Goal: Information Seeking & Learning: Learn about a topic

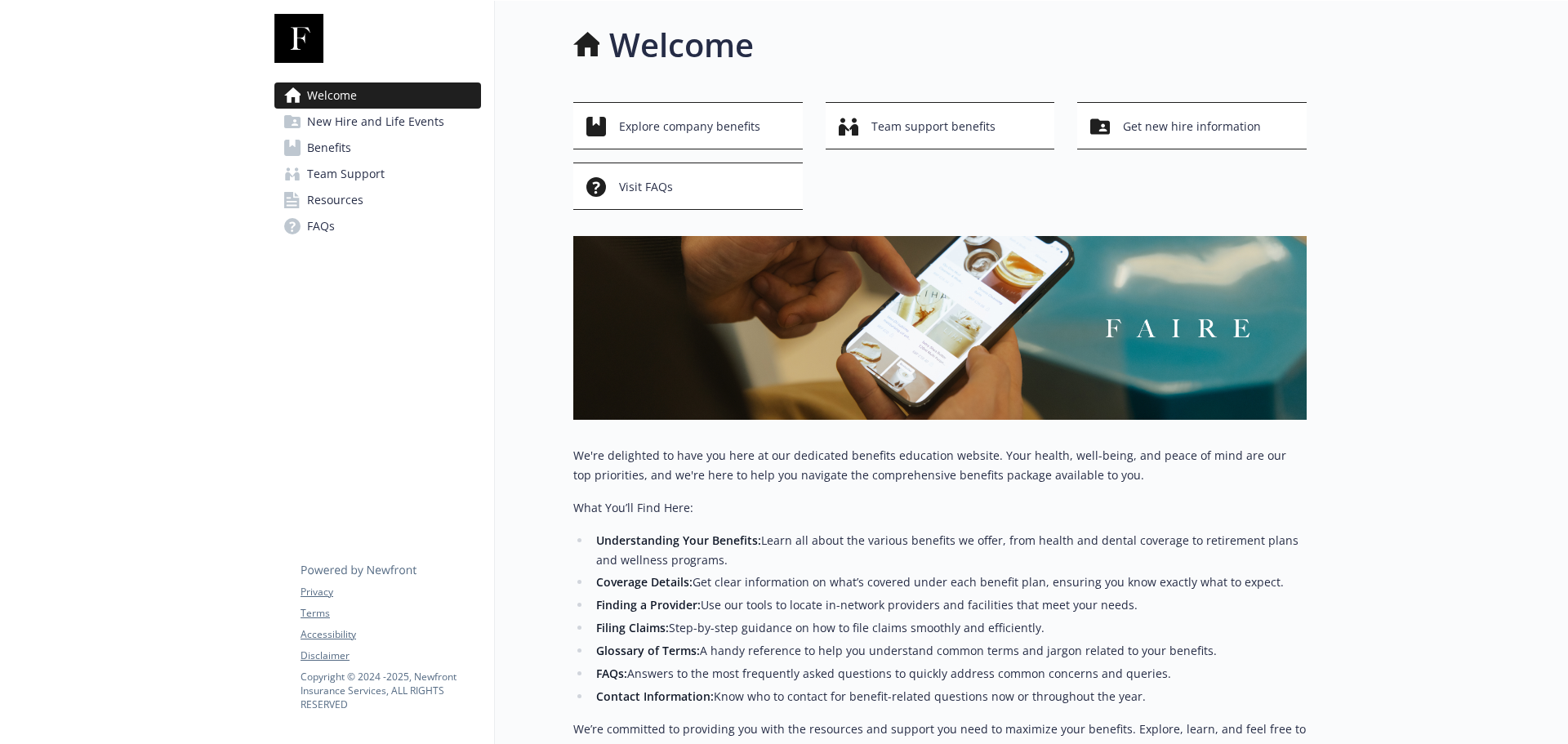
click at [366, 146] on link "Benefits" at bounding box center [378, 148] width 207 height 27
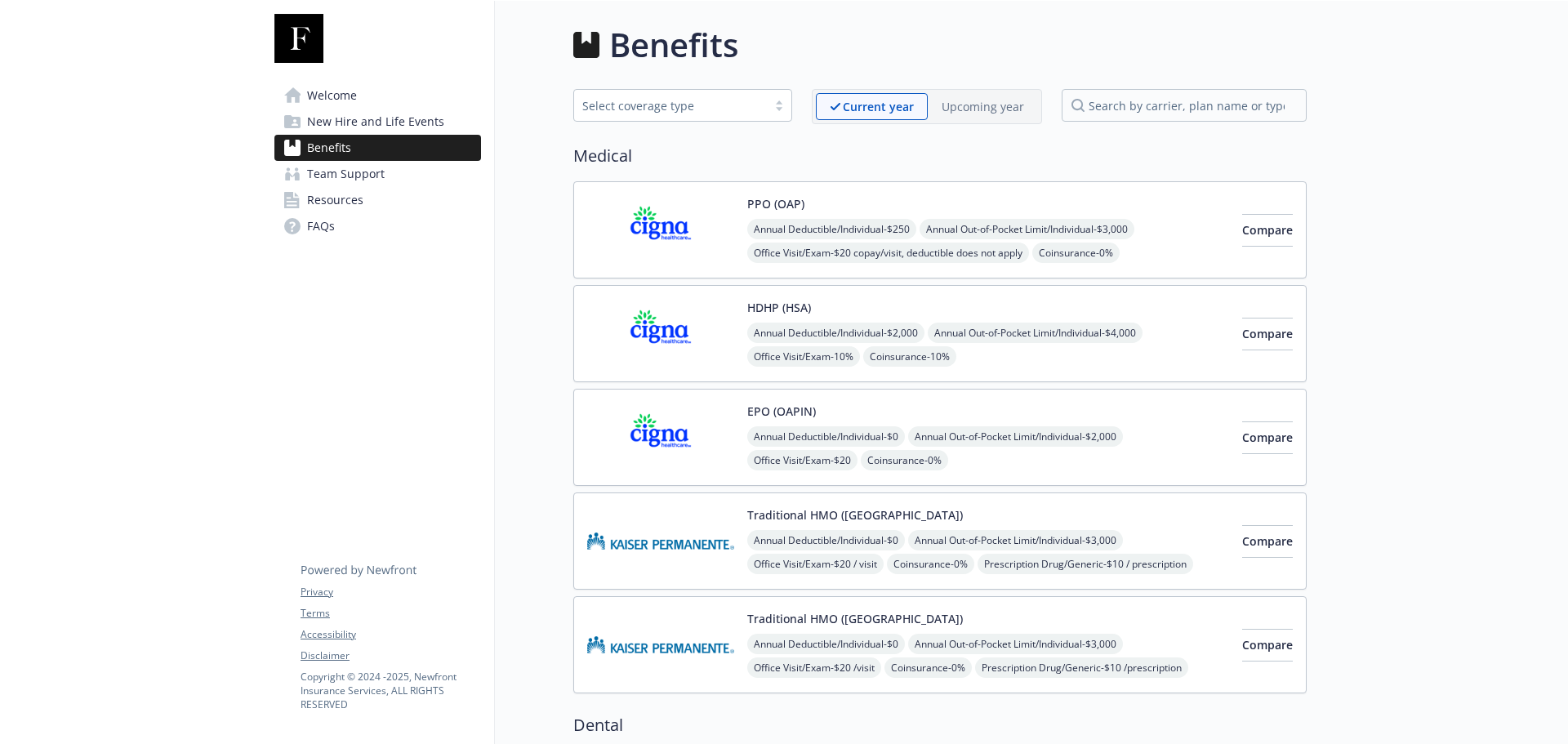
click at [358, 117] on span "New Hire and Life Events" at bounding box center [375, 122] width 137 height 27
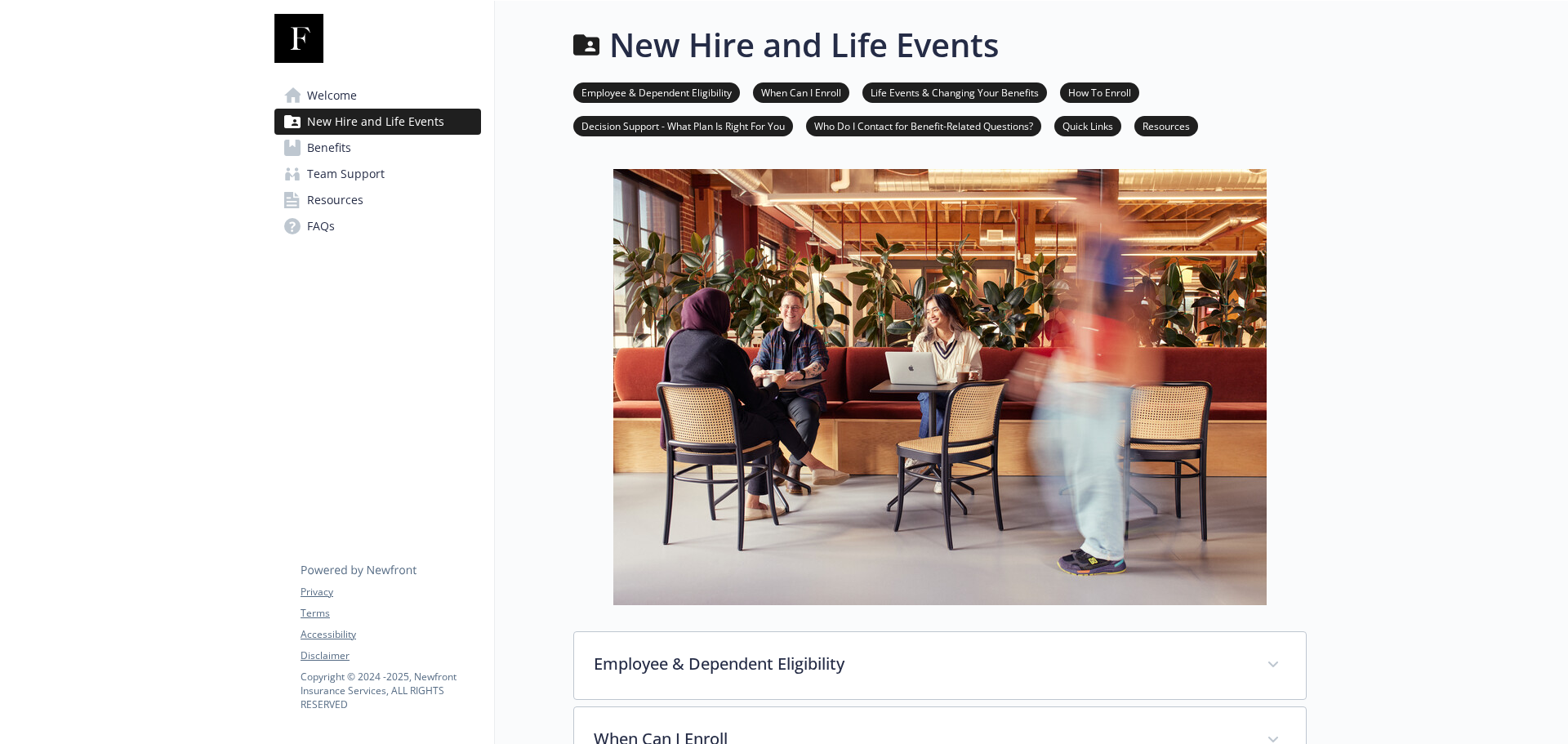
click at [1249, 55] on div "New Hire and Life Events" at bounding box center [940, 44] width 734 height 49
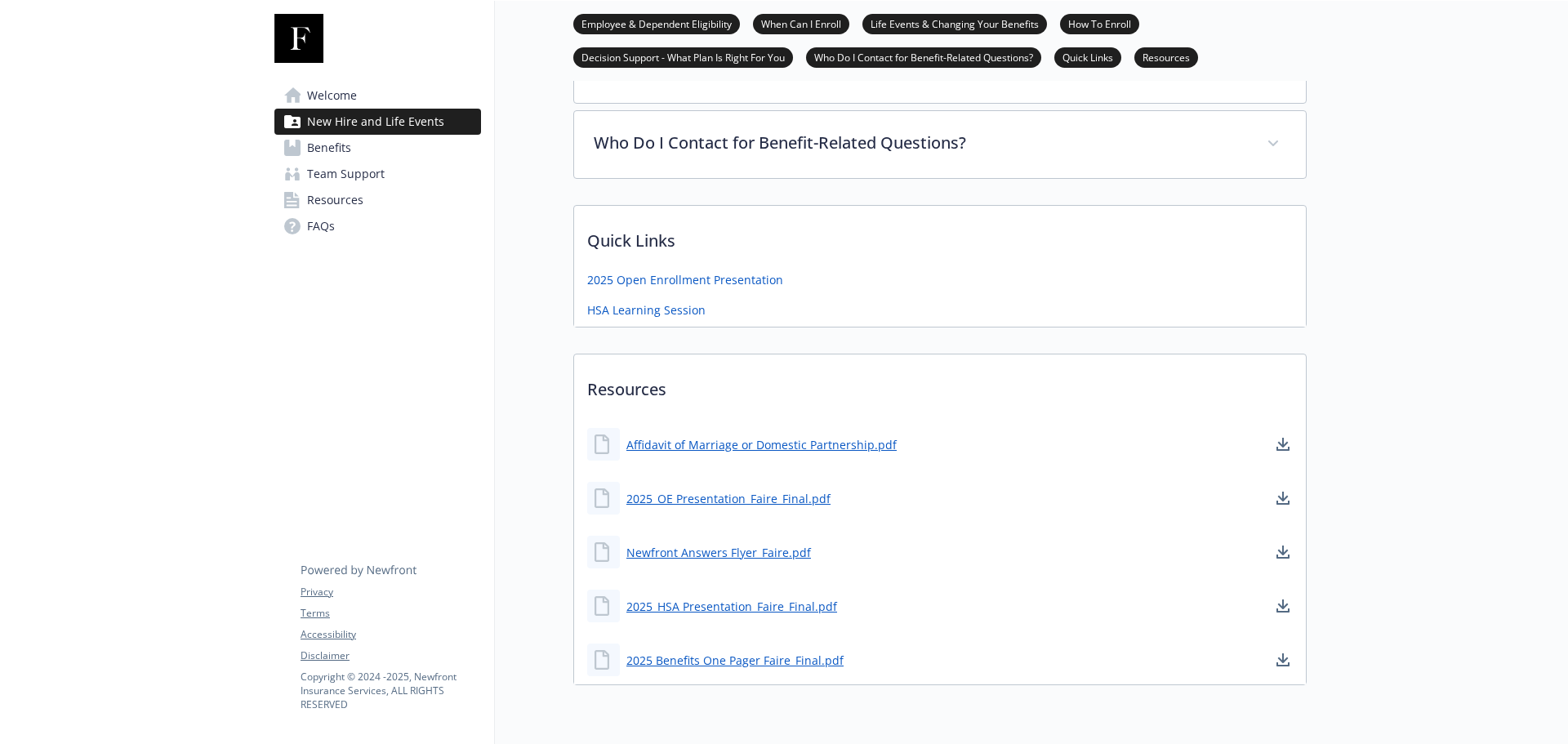
scroll to position [968, 0]
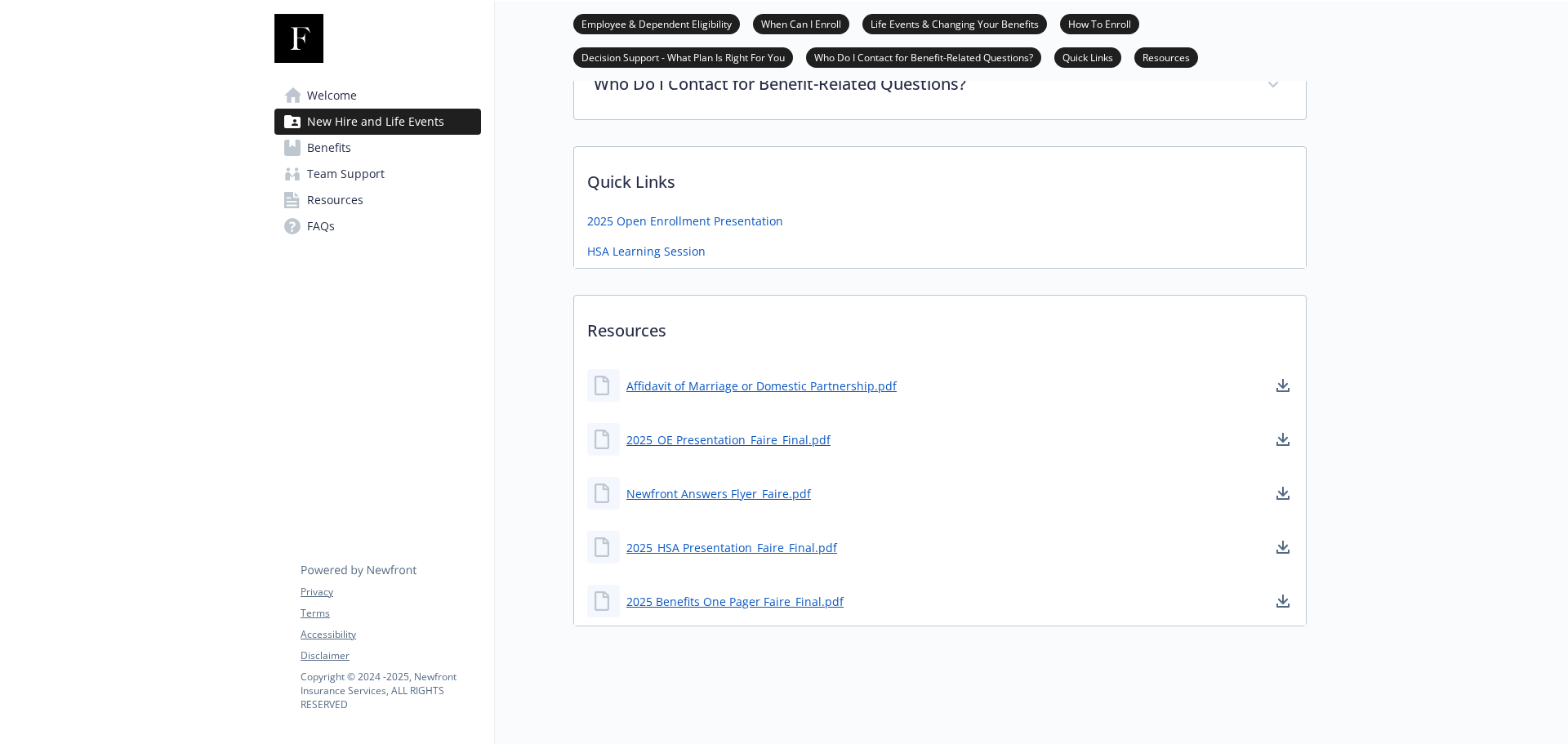
click at [345, 155] on span "Benefits" at bounding box center [329, 148] width 44 height 27
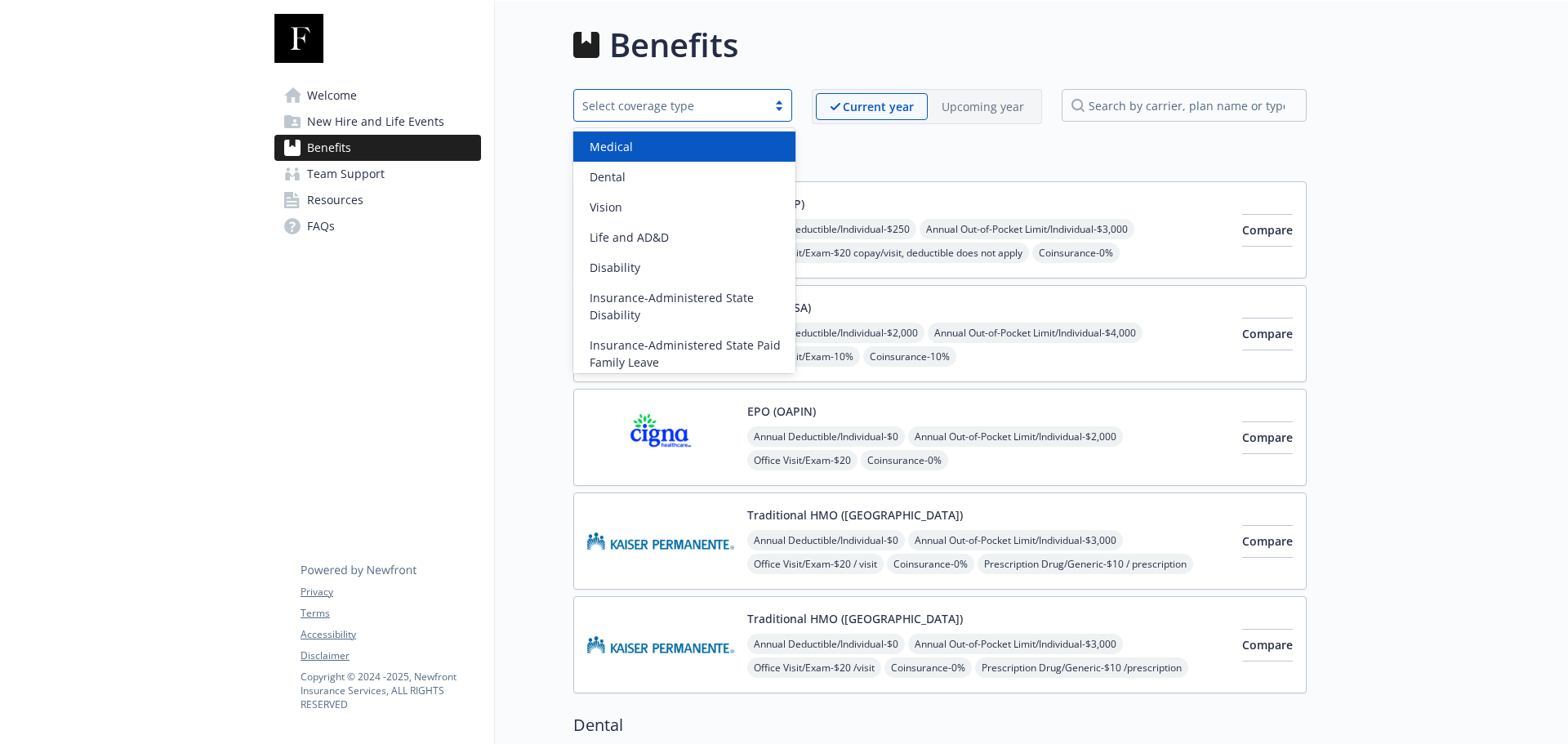
click at [785, 109] on div at bounding box center [780, 105] width 25 height 13
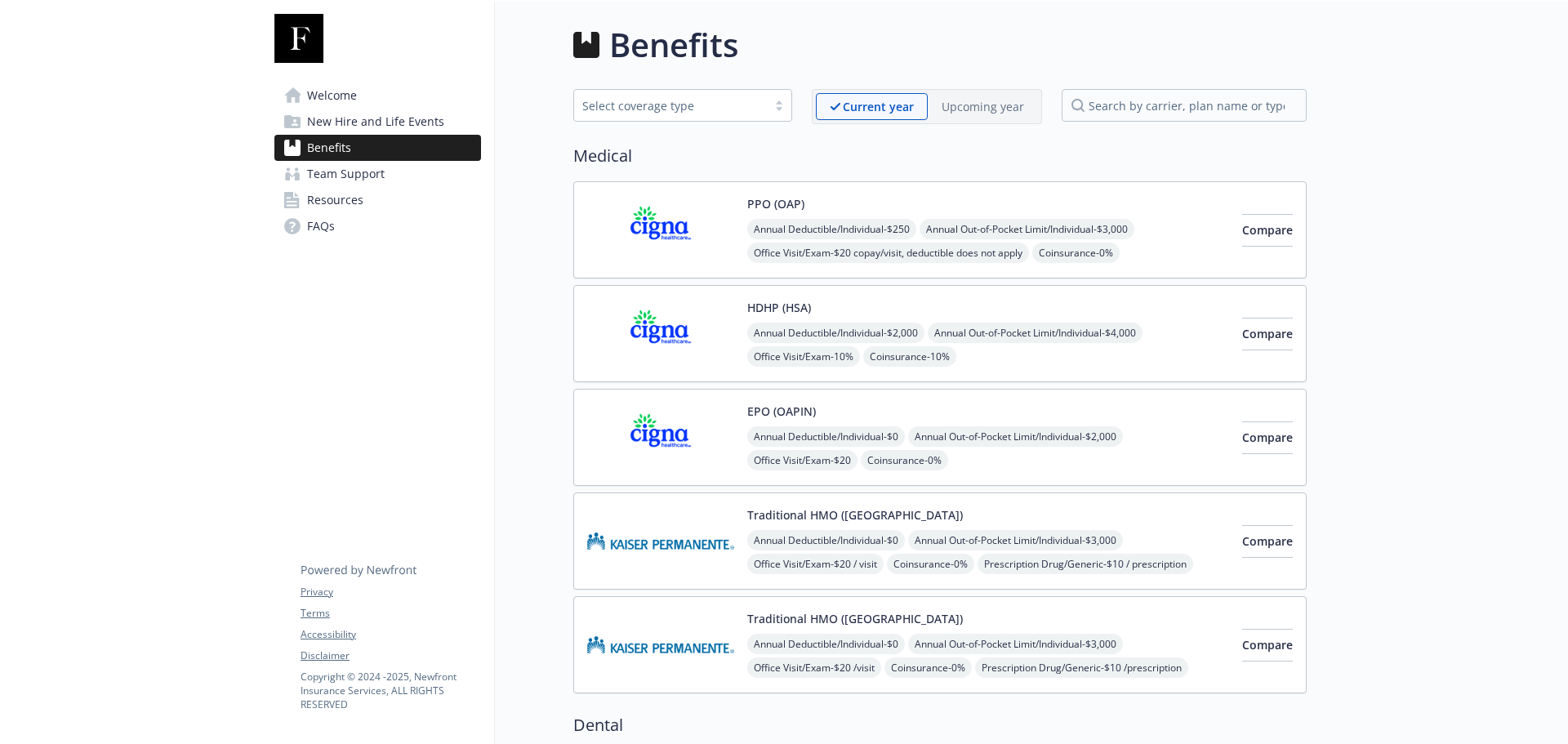
click at [920, 151] on h2 "Medical" at bounding box center [940, 156] width 734 height 25
click at [364, 201] on link "Resources" at bounding box center [378, 200] width 207 height 27
